Goal: Use online tool/utility: Utilize a website feature to perform a specific function

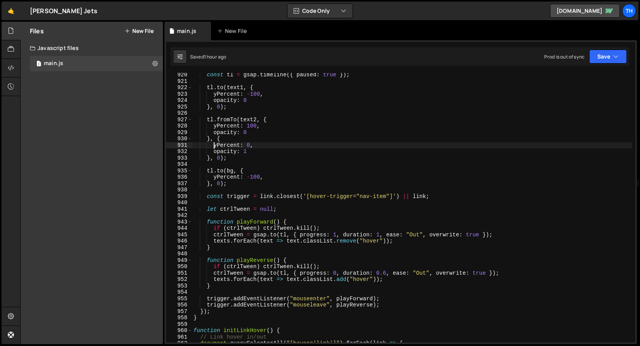
click at [215, 149] on div "const tl = gsap . timeline ({ paused : true }) ; tl . to ( text1 , { yPercent :…" at bounding box center [412, 213] width 440 height 283
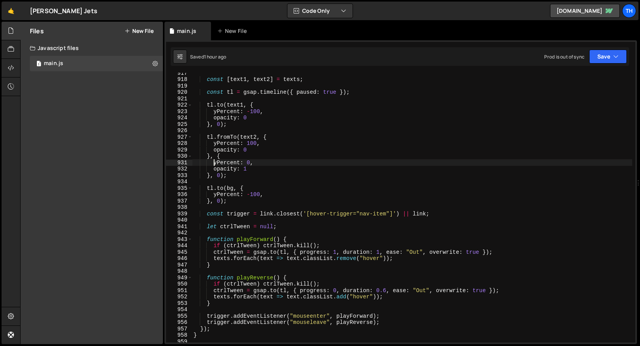
scroll to position [5750, 0]
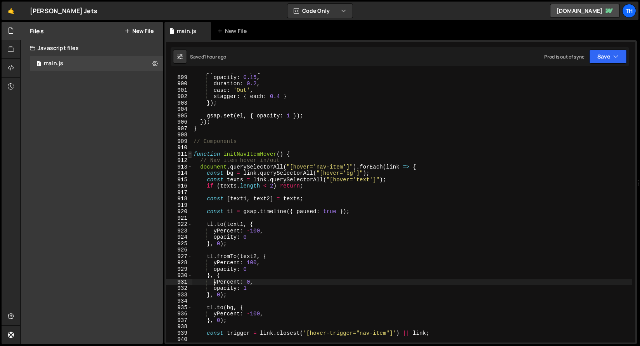
click at [188, 151] on span at bounding box center [190, 154] width 4 height 7
click at [190, 154] on span at bounding box center [190, 154] width 4 height 7
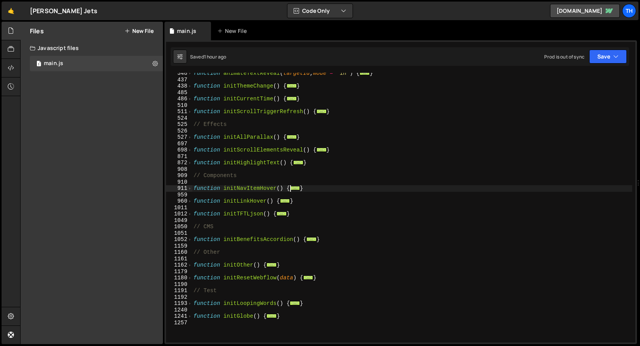
scroll to position [182, 0]
click at [188, 135] on span at bounding box center [190, 137] width 4 height 7
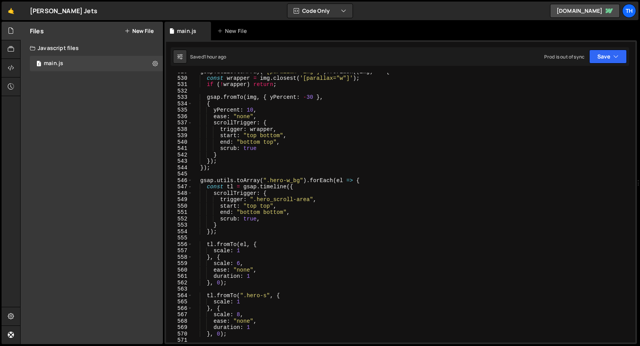
scroll to position [332, 0]
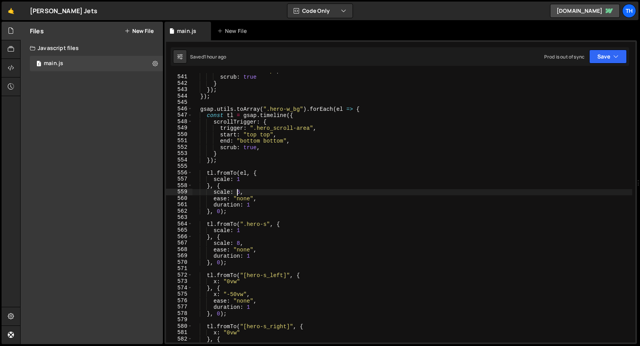
click at [238, 191] on div "end : "bottom top" , scrub : true } }) ; }) ; gsap . utils . toArray ( ".hero-w…" at bounding box center [412, 208] width 440 height 283
click at [239, 193] on div "end : "bottom top" , scrub : true } }) ; }) ; gsap . utils . toArray ( ".hero-w…" at bounding box center [412, 208] width 440 height 283
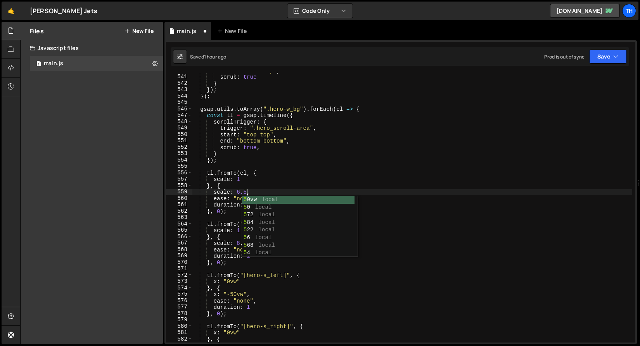
scroll to position [0, 3]
click at [600, 63] on button "Save" at bounding box center [608, 57] width 38 height 14
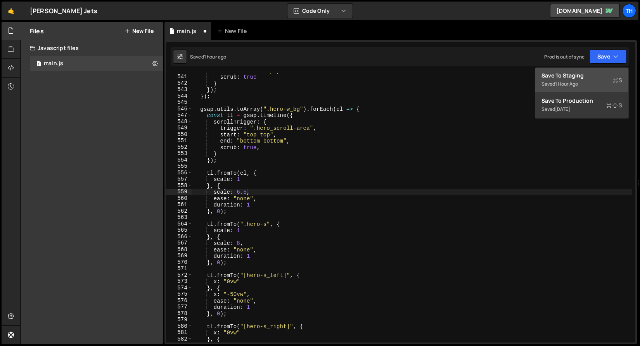
click at [593, 73] on div "Save to Staging S" at bounding box center [581, 76] width 81 height 8
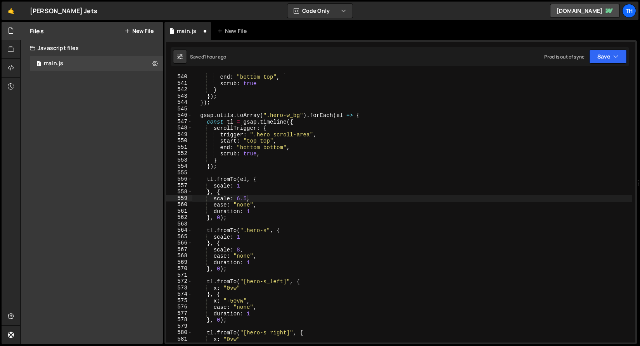
scroll to position [3454, 0]
click at [248, 183] on div "start : "top bottom" , end : "bottom top" , scrub : true } }) ; }) ; gsap . uti…" at bounding box center [412, 208] width 440 height 283
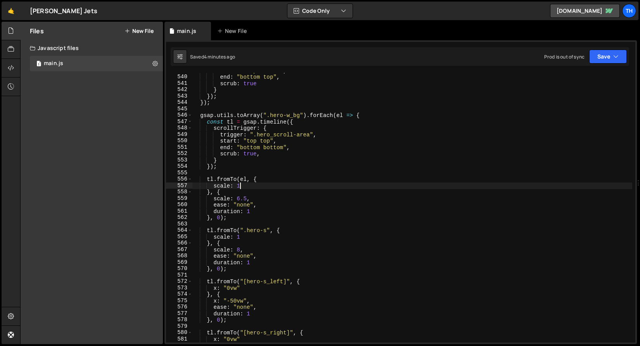
type textarea "scale: 1б"
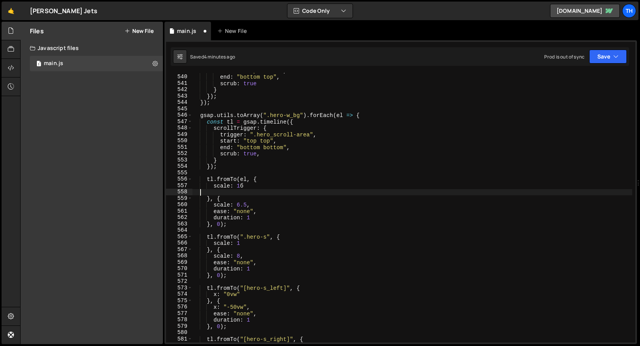
scroll to position [0, 0]
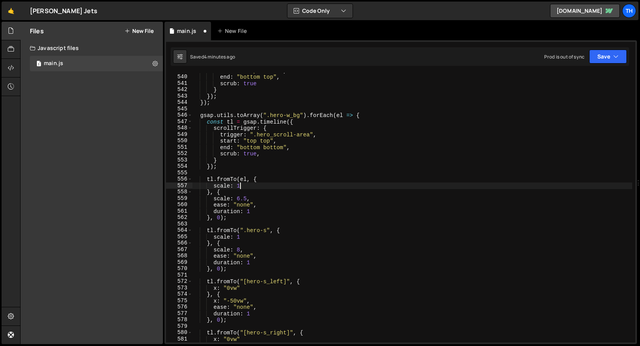
type textarea "scale: 1,"
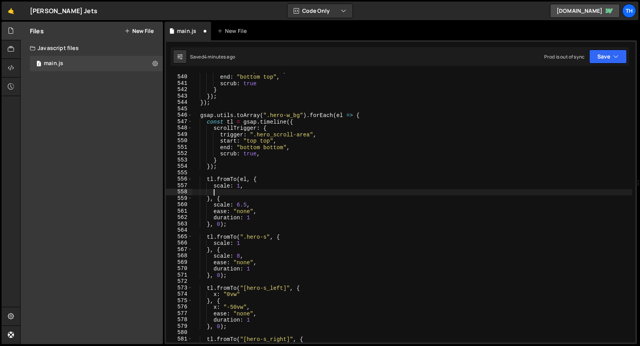
scroll to position [0, 1]
type textarea "X"
type textarea "x"
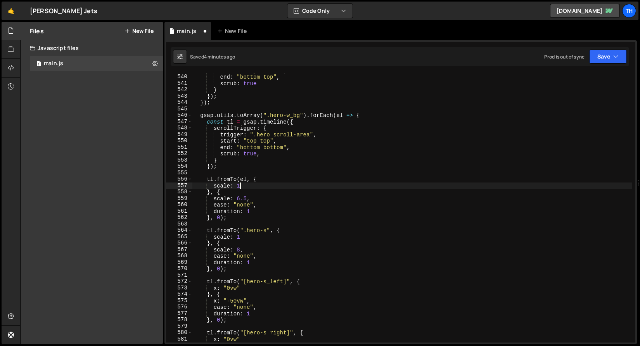
type textarea "scale: 1,"
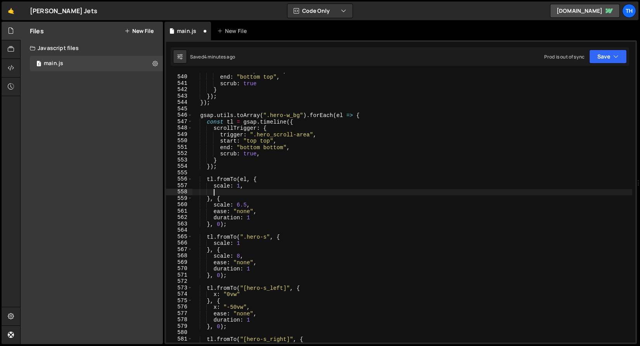
type textarea "c"
type textarea "x"
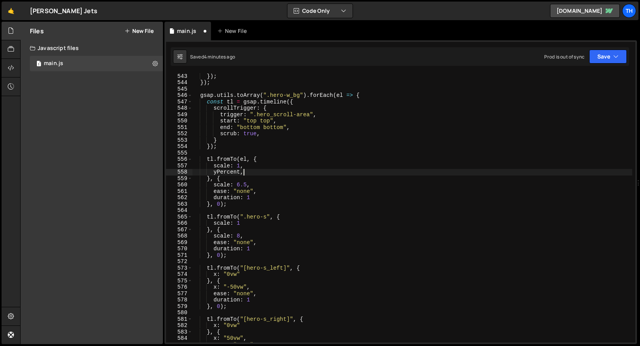
scroll to position [3473, 0]
click at [218, 169] on div "} }) ; }) ; gsap . utils . toArray ( ".hero-w_bg" ) . forEach ( el => { const t…" at bounding box center [412, 208] width 440 height 283
click at [217, 172] on div "} }) ; }) ; gsap . utils . toArray ( ".hero-w_bg" ) . forEach ( el => { const t…" at bounding box center [412, 208] width 440 height 283
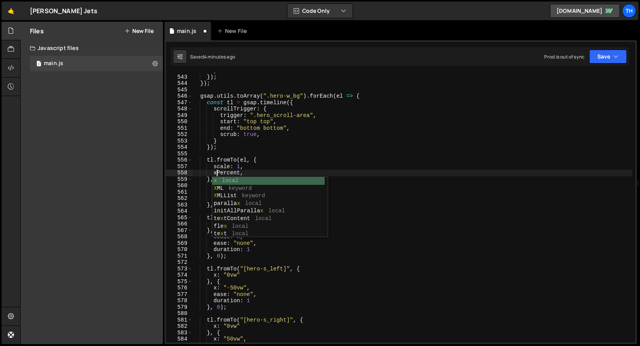
scroll to position [0, 2]
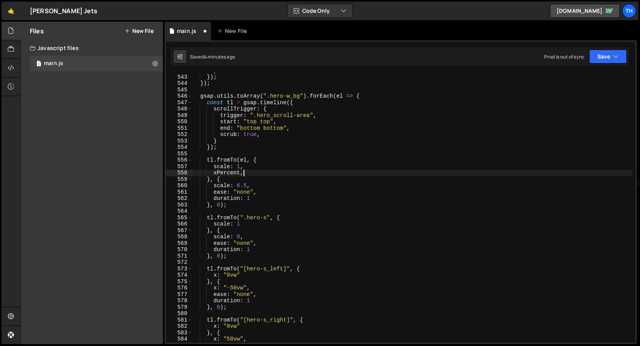
click at [245, 173] on div "} }) ; }) ; gsap . utils . toArray ( ".hero-w_bg" ) . forEach ( el => { const t…" at bounding box center [412, 208] width 440 height 283
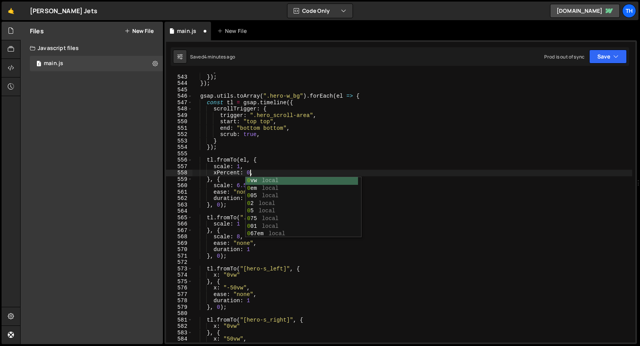
scroll to position [0, 3]
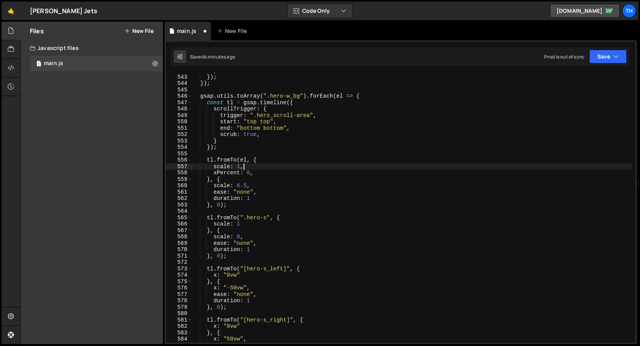
click at [258, 165] on div "} }) ; }) ; gsap . utils . toArray ( ".hero-w_bg" ) . forEach ( el => { const t…" at bounding box center [412, 208] width 440 height 283
click at [258, 172] on div "} }) ; }) ; gsap . utils . toArray ( ".hero-w_bg" ) . forEach ( el => { const t…" at bounding box center [412, 208] width 440 height 283
drag, startPoint x: 216, startPoint y: 172, endPoint x: 266, endPoint y: 173, distance: 50.0
click at [266, 173] on div "} }) ; }) ; gsap . utils . toArray ( ".hero-w_bg" ) . forEach ( el => { const t…" at bounding box center [412, 208] width 440 height 283
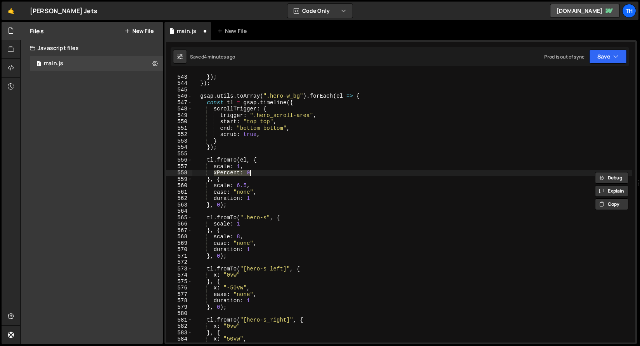
click at [266, 208] on div "} }) ; }) ; gsap . utils . toArray ( ".hero-w_bg" ) . forEach ( el => { const t…" at bounding box center [412, 208] width 440 height 283
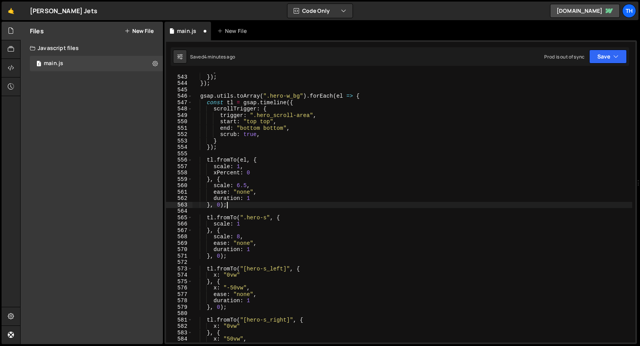
click at [256, 184] on div "} }) ; }) ; gsap . utils . toArray ( ".hero-w_bg" ) . forEach ( el => { const t…" at bounding box center [412, 208] width 440 height 283
type textarea "scale: 6.5,"
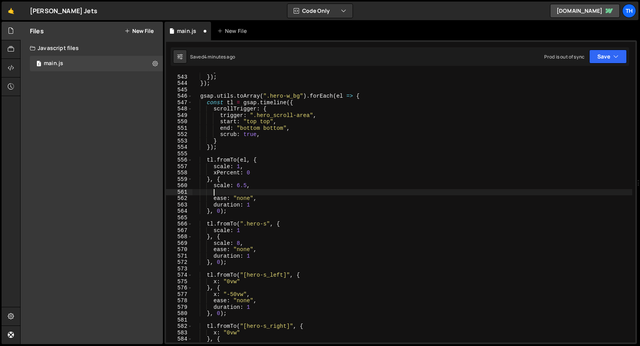
scroll to position [0, 1]
paste textarea "xPercent: 0"
click at [250, 193] on div "} }) ; }) ; gsap . utils . toArray ( ".hero-w_bg" ) . forEach ( el => { const t…" at bounding box center [412, 208] width 440 height 283
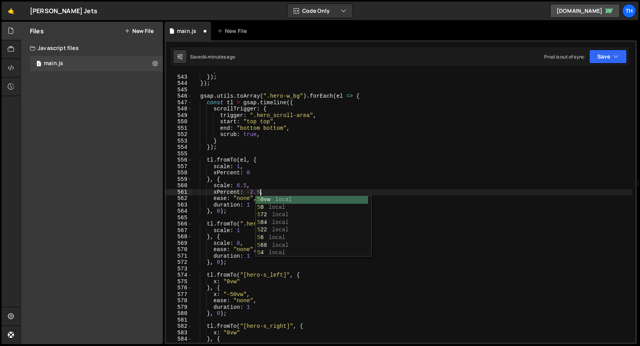
click at [400, 102] on div "} }) ; }) ; gsap . utils . toArray ( ".hero-w_bg" ) . forEach ( el => { const t…" at bounding box center [412, 208] width 440 height 283
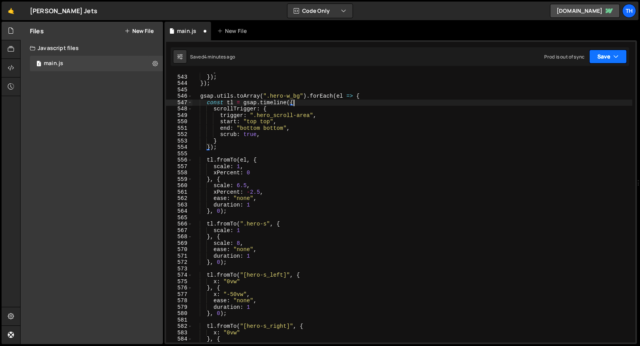
click at [605, 60] on button "Save" at bounding box center [608, 57] width 38 height 14
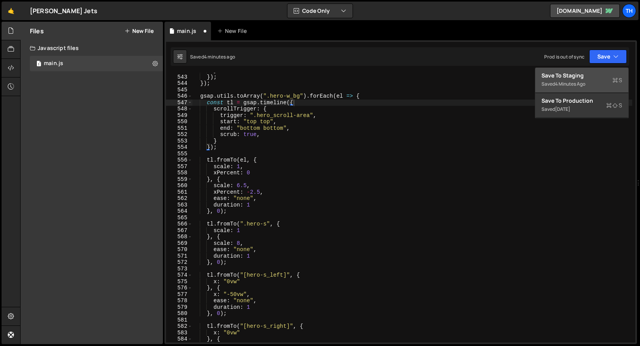
click at [582, 85] on div "4 minutes ago" at bounding box center [570, 84] width 30 height 7
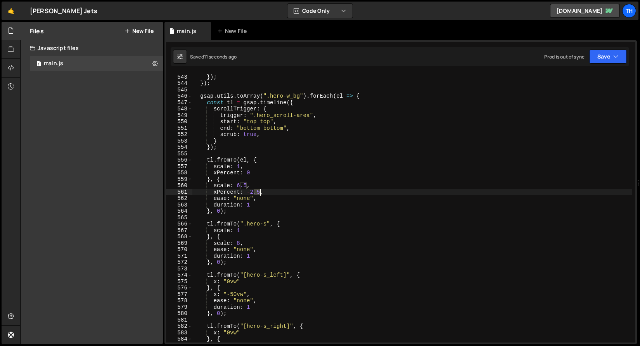
drag, startPoint x: 254, startPoint y: 192, endPoint x: 260, endPoint y: 192, distance: 6.2
click at [260, 192] on div "} }) ; }) ; gsap . utils . toArray ( ".hero-w_bg" ) . forEach ( el => { const t…" at bounding box center [412, 208] width 440 height 283
type textarea "xPercent: -2,"
click at [622, 57] on button "Save" at bounding box center [608, 57] width 38 height 14
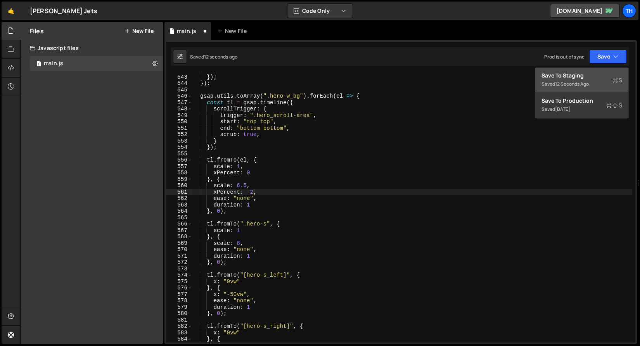
click at [583, 81] on div "12 seconds ago" at bounding box center [572, 84] width 34 height 7
